Goal: Task Accomplishment & Management: Use online tool/utility

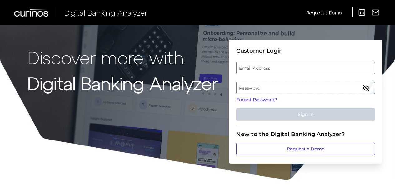
click at [262, 70] on label "Email Address" at bounding box center [305, 67] width 138 height 11
click at [262, 70] on input "email" at bounding box center [305, 68] width 139 height 12
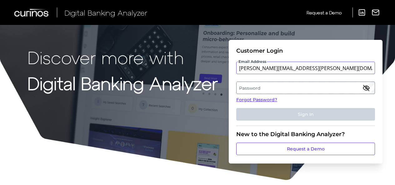
type input "[PERSON_NAME][EMAIL_ADDRESS][PERSON_NAME][DOMAIN_NAME]"
click at [262, 88] on label "Password" at bounding box center [305, 87] width 138 height 11
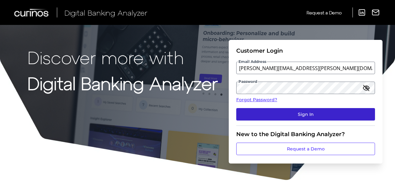
click at [319, 116] on button "Sign In" at bounding box center [305, 114] width 139 height 12
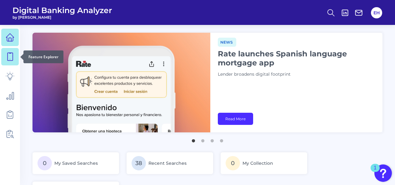
click at [6, 57] on icon at bounding box center [10, 56] width 9 height 9
